Goal: Navigation & Orientation: Find specific page/section

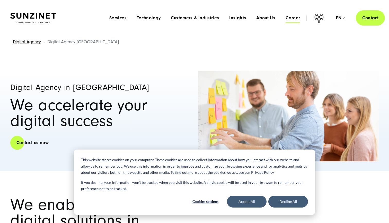
click at [292, 17] on span "Career" at bounding box center [293, 17] width 14 height 5
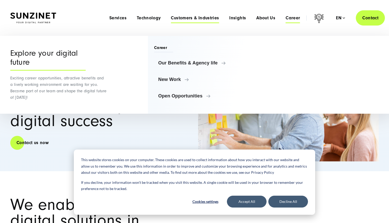
click at [195, 16] on span "Customers & Industries" at bounding box center [195, 17] width 48 height 5
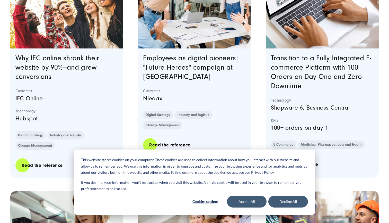
scroll to position [234, 0]
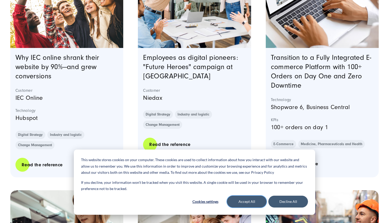
click at [252, 200] on button "Accept All" at bounding box center [247, 201] width 40 height 12
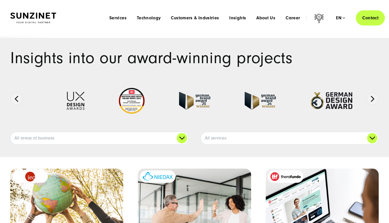
scroll to position [0, 0]
click at [290, 18] on span "Career" at bounding box center [293, 17] width 14 height 5
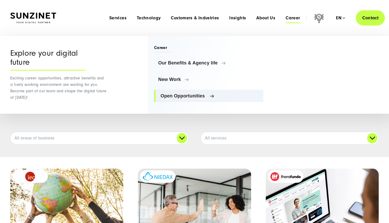
click at [188, 95] on span "Open Opportunities" at bounding box center [210, 95] width 99 height 5
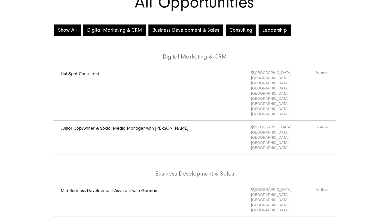
scroll to position [54, 0]
